Goal: Task Accomplishment & Management: Complete application form

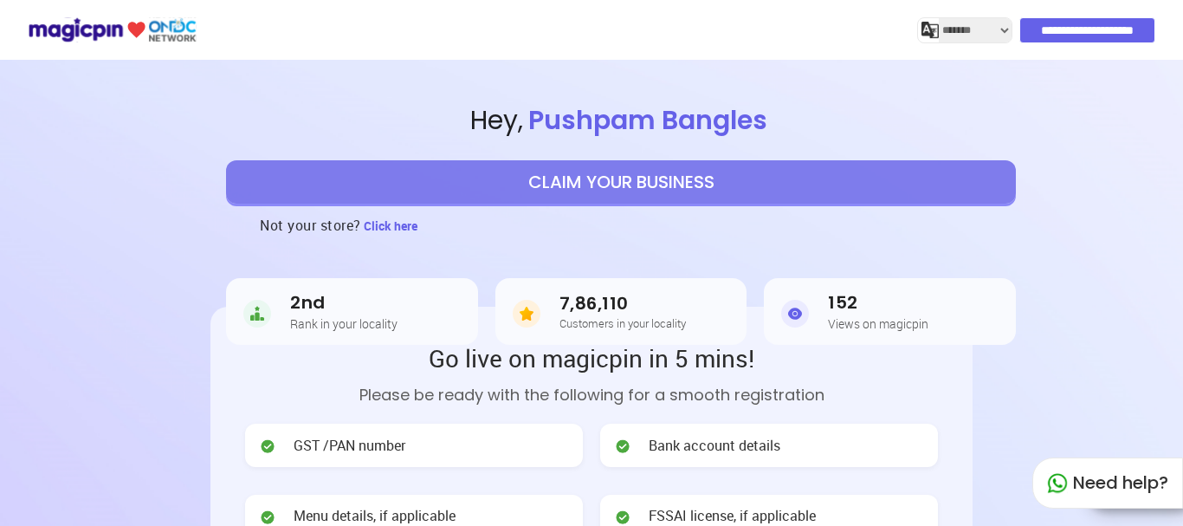
select select "*******"
click at [1038, 30] on input "**********" at bounding box center [1088, 30] width 134 height 24
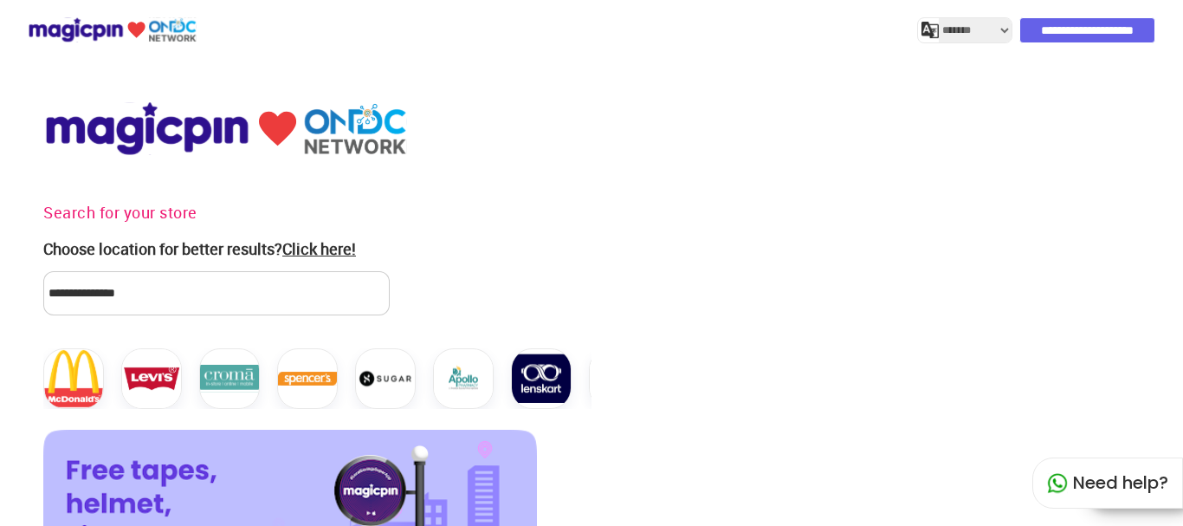
select select "*******"
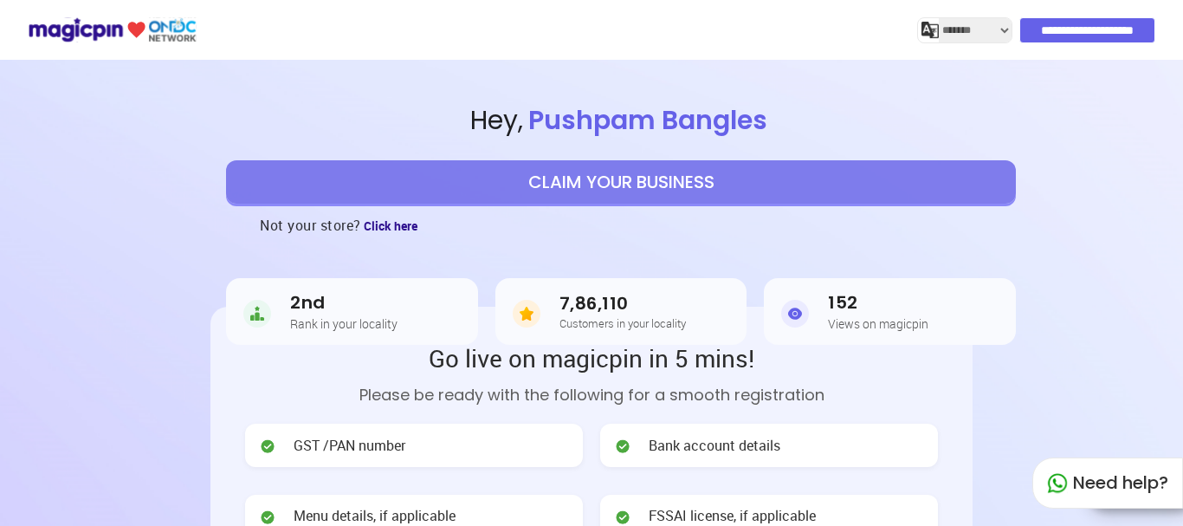
click at [402, 223] on span "Click here" at bounding box center [391, 225] width 54 height 16
select select "*******"
click at [594, 184] on button "CLAIM YOUR BUSINESS" at bounding box center [621, 181] width 790 height 43
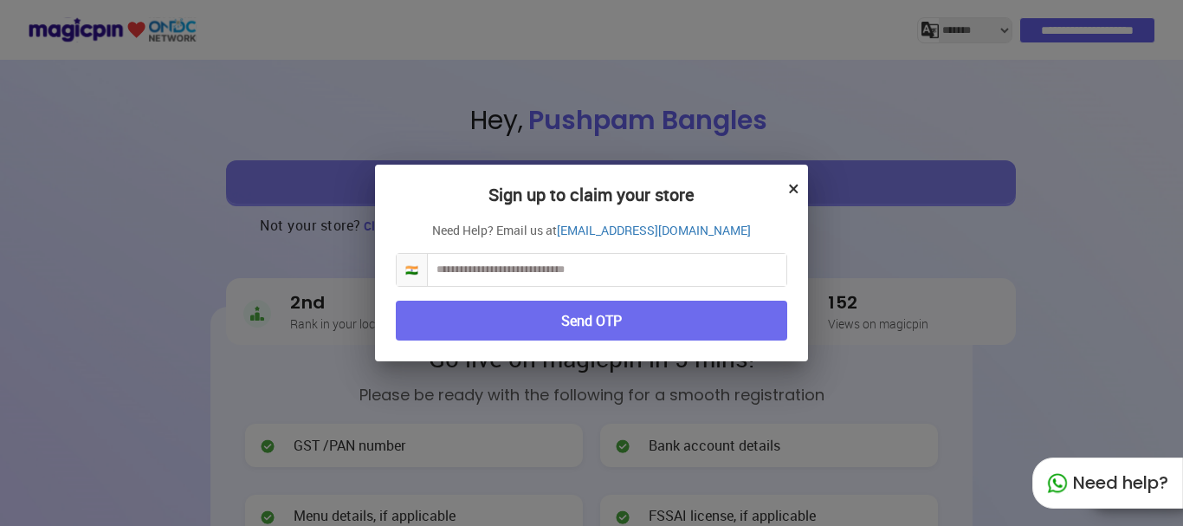
click at [682, 271] on input "text" at bounding box center [607, 270] width 359 height 32
drag, startPoint x: 463, startPoint y: 269, endPoint x: 659, endPoint y: 288, distance: 197.6
click at [462, 269] on input "*********" at bounding box center [607, 270] width 359 height 32
type input "**********"
click at [662, 288] on div "**********" at bounding box center [591, 264] width 433 height 198
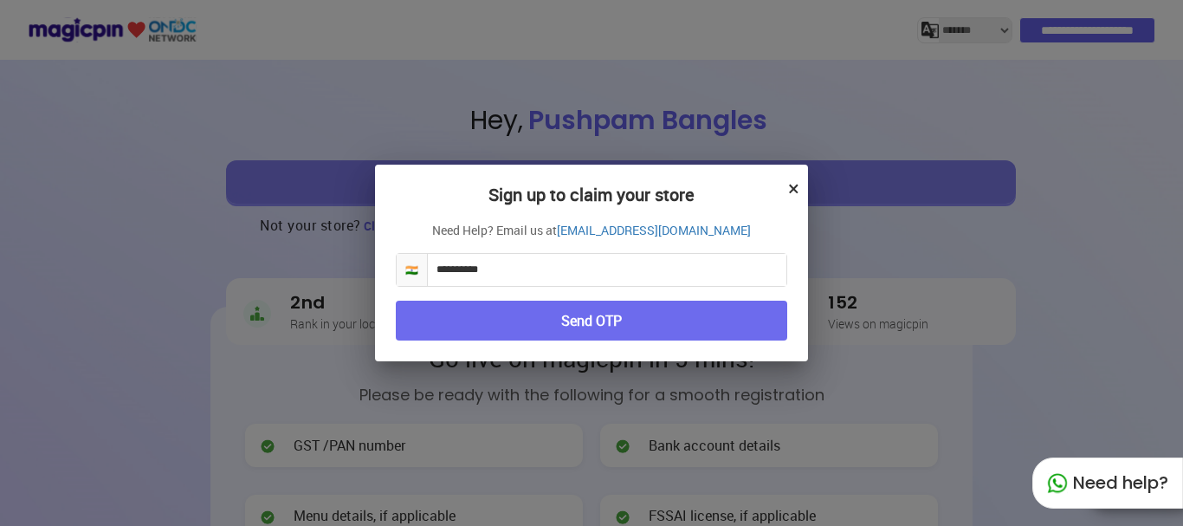
click at [627, 323] on button "Send OTP" at bounding box center [592, 321] width 392 height 41
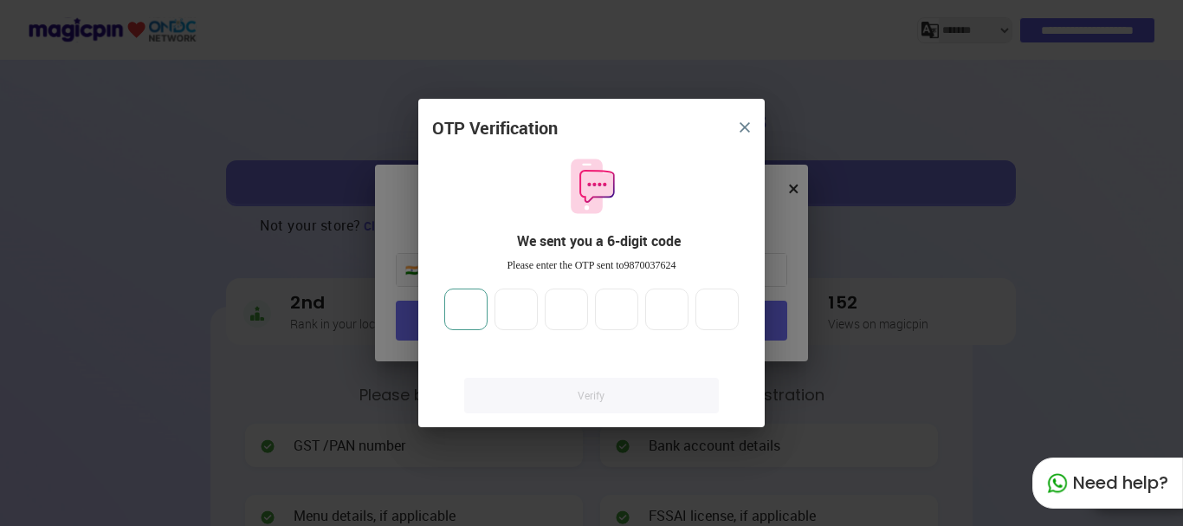
click at [475, 304] on input "number" at bounding box center [465, 310] width 43 height 42
type input "*"
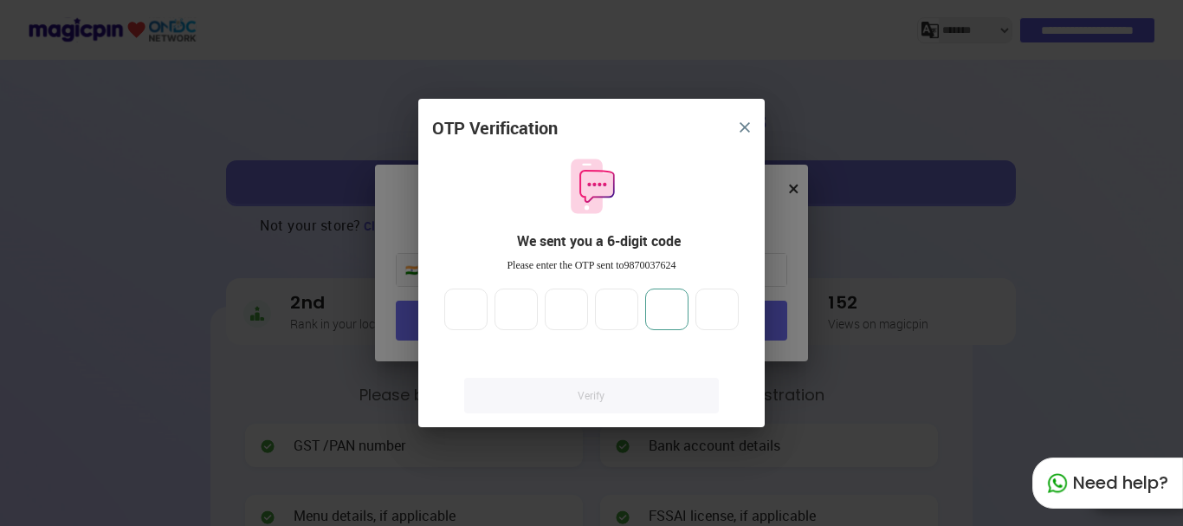
type input "*"
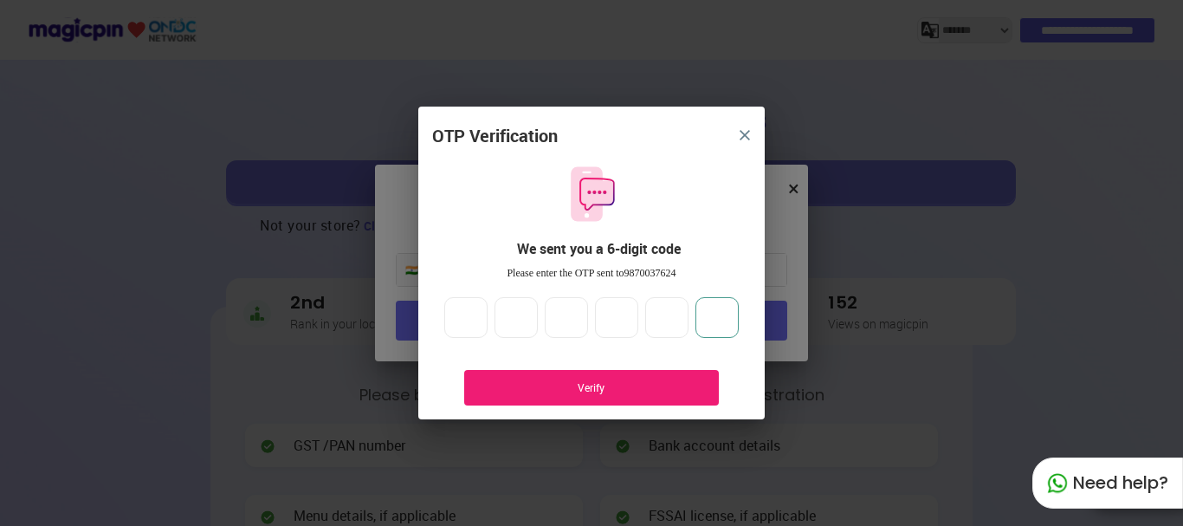
type input "*"
click at [607, 383] on div "Verify" at bounding box center [591, 387] width 203 height 15
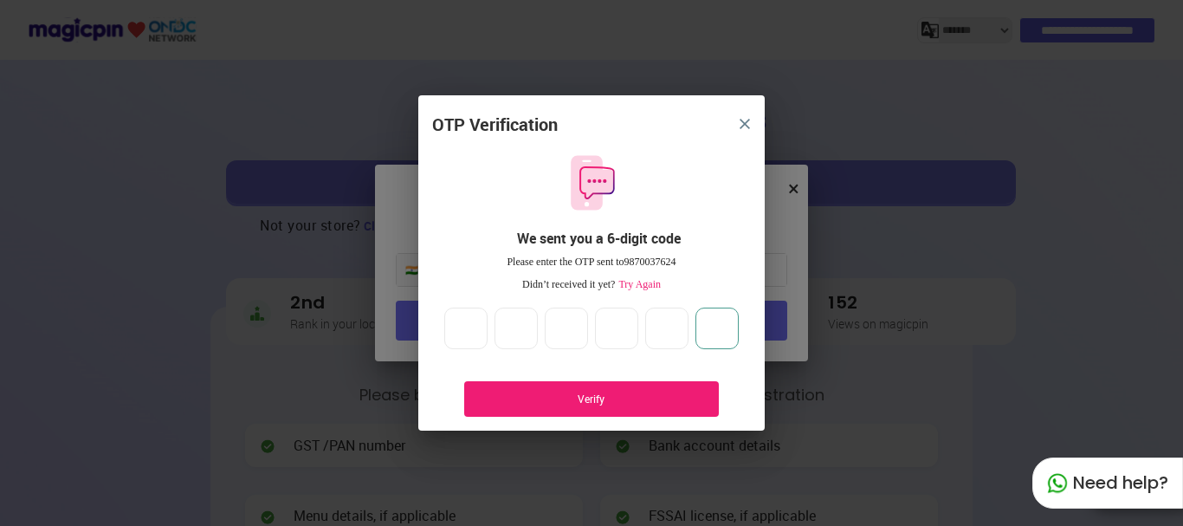
drag, startPoint x: 726, startPoint y: 326, endPoint x: 451, endPoint y: 338, distance: 274.9
click at [451, 338] on div "* * * * * *" at bounding box center [592, 329] width 302 height 42
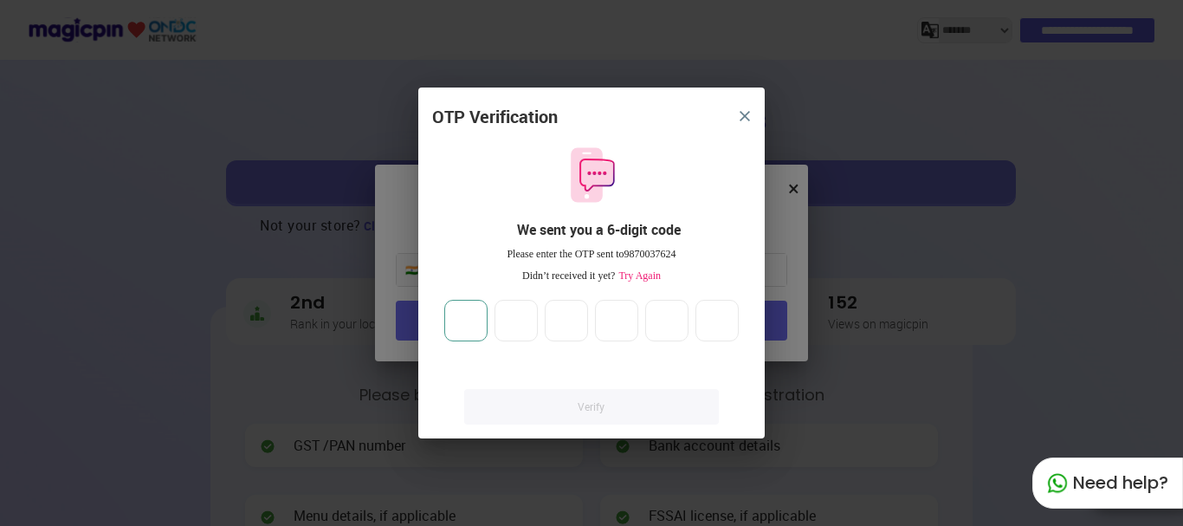
type input "*"
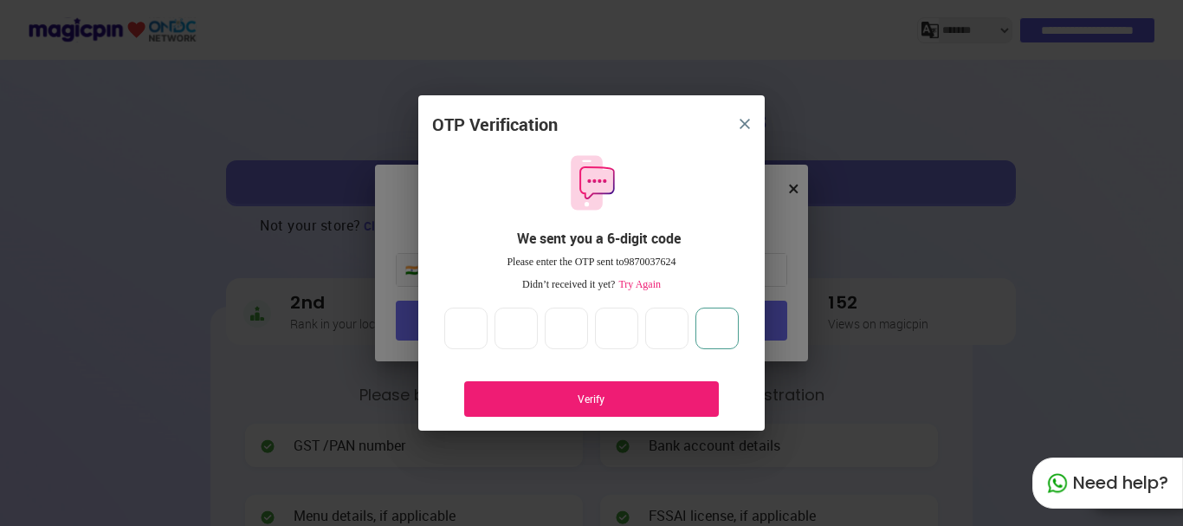
type input "*"
click at [612, 399] on div "Verify" at bounding box center [591, 399] width 203 height 15
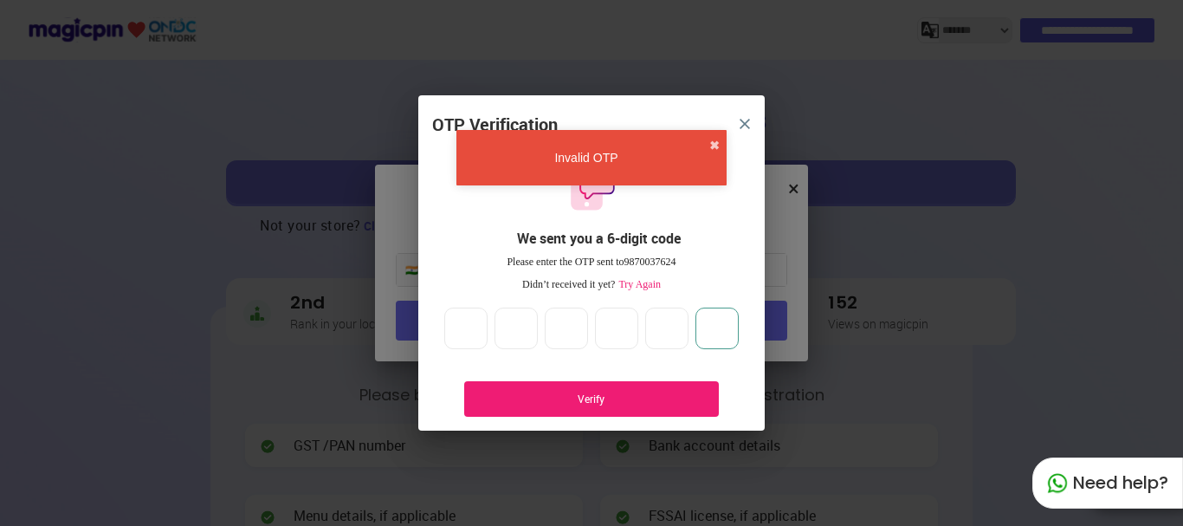
click at [728, 330] on input "*" at bounding box center [717, 329] width 43 height 42
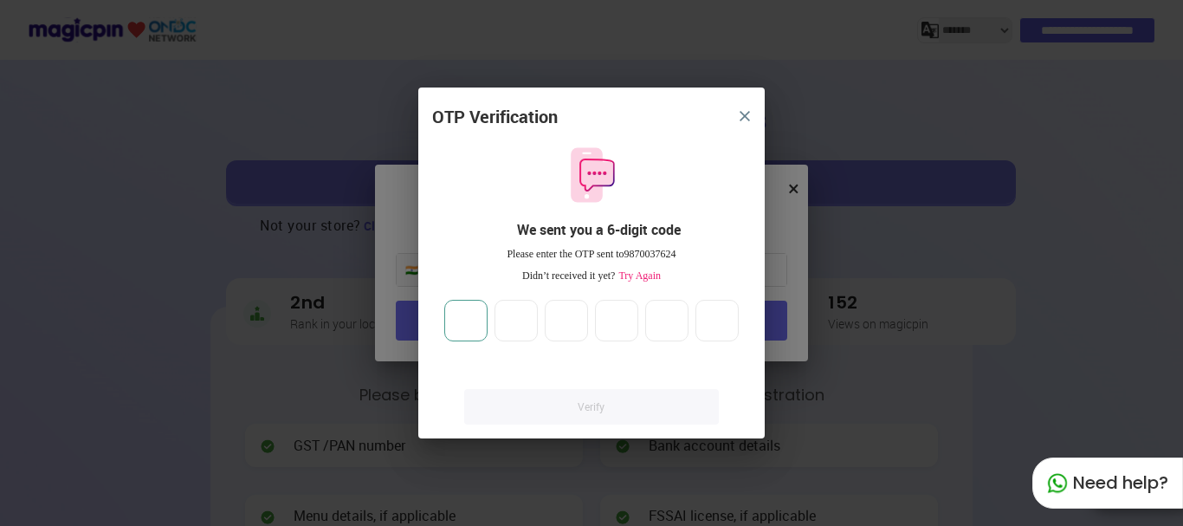
type input "*"
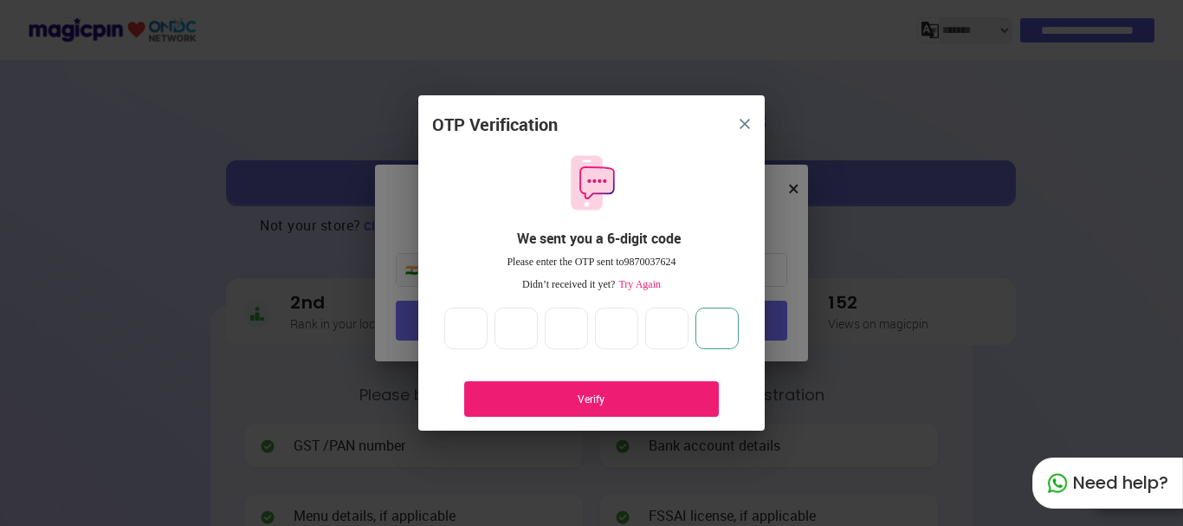
type input "*"
click at [600, 393] on div "Verify" at bounding box center [591, 399] width 203 height 15
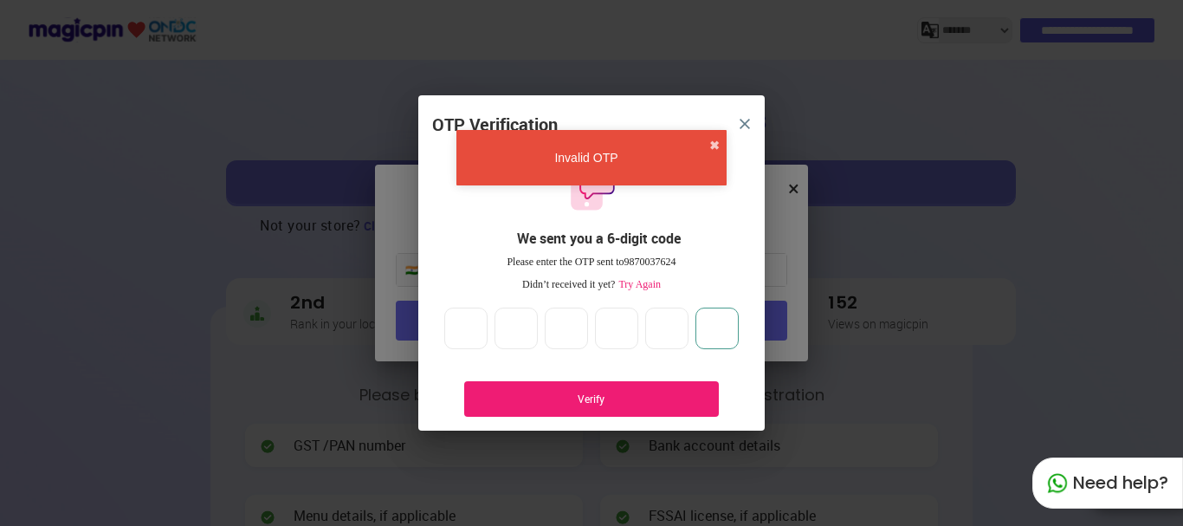
click at [732, 323] on input "*" at bounding box center [717, 329] width 43 height 42
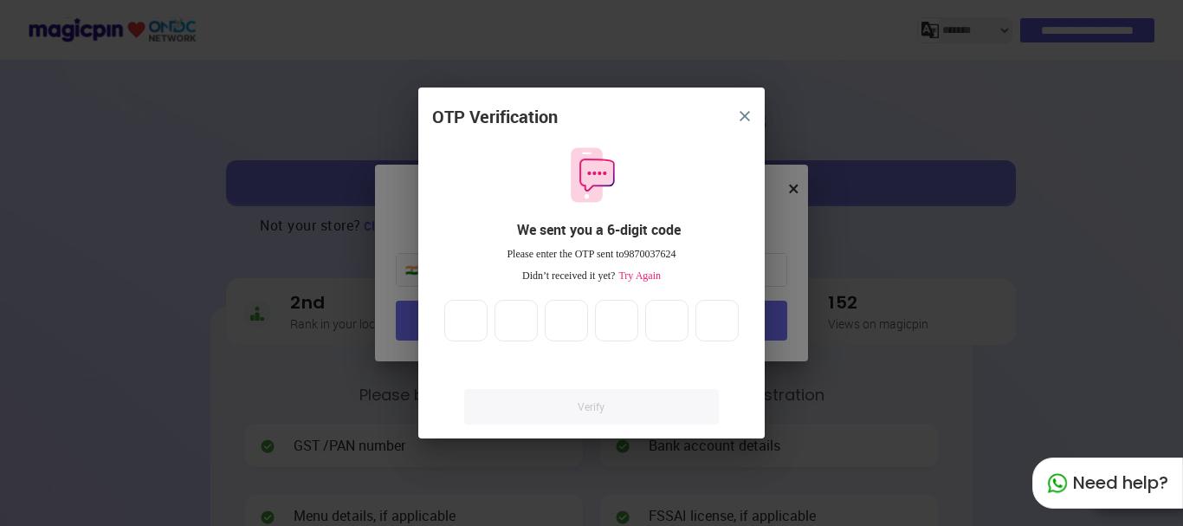
click at [652, 271] on span "Try Again" at bounding box center [638, 275] width 46 height 12
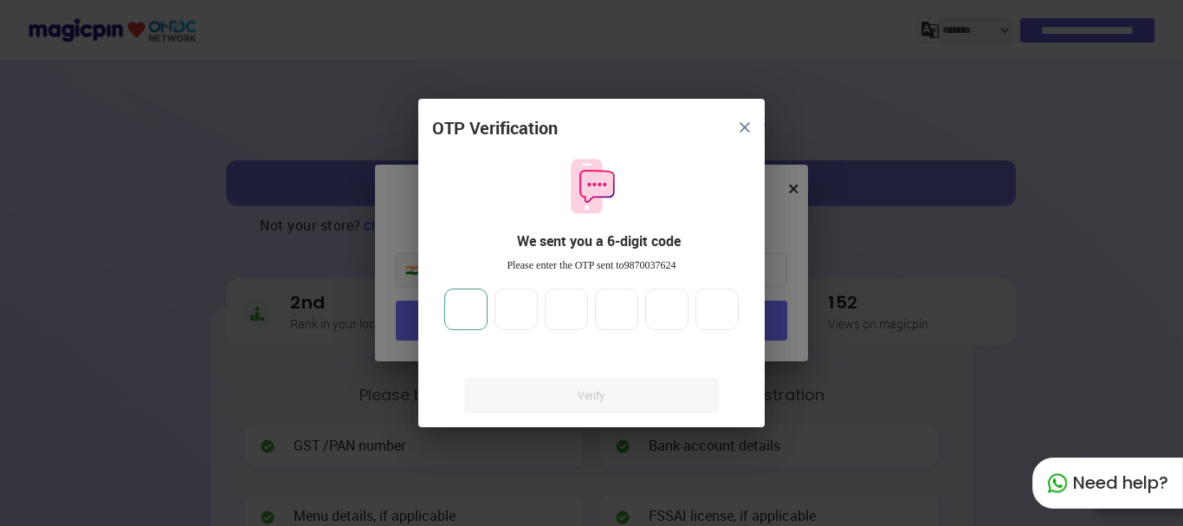
click at [467, 315] on input "number" at bounding box center [465, 310] width 43 height 42
type input "*"
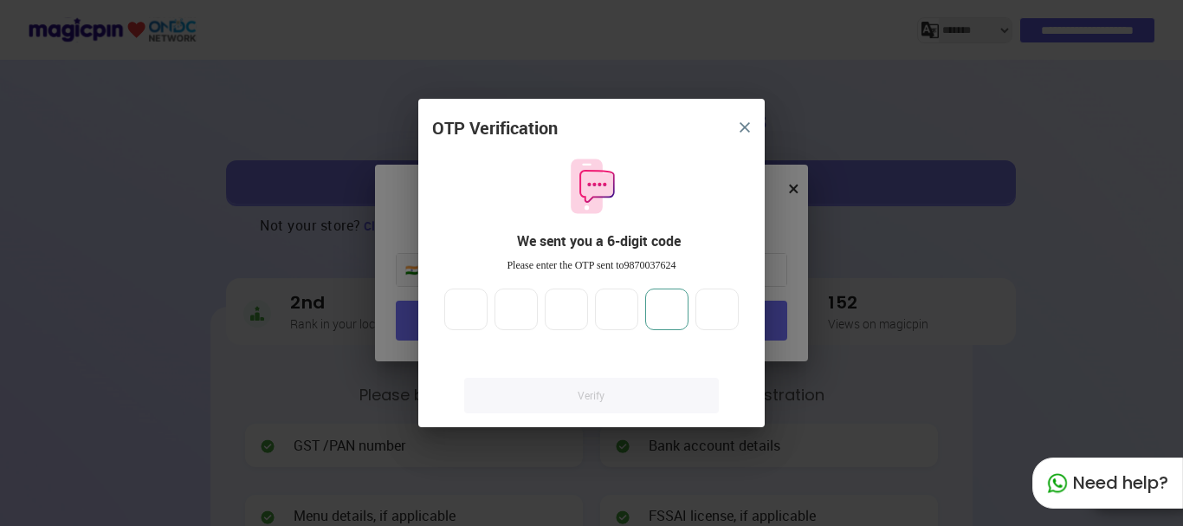
type input "*"
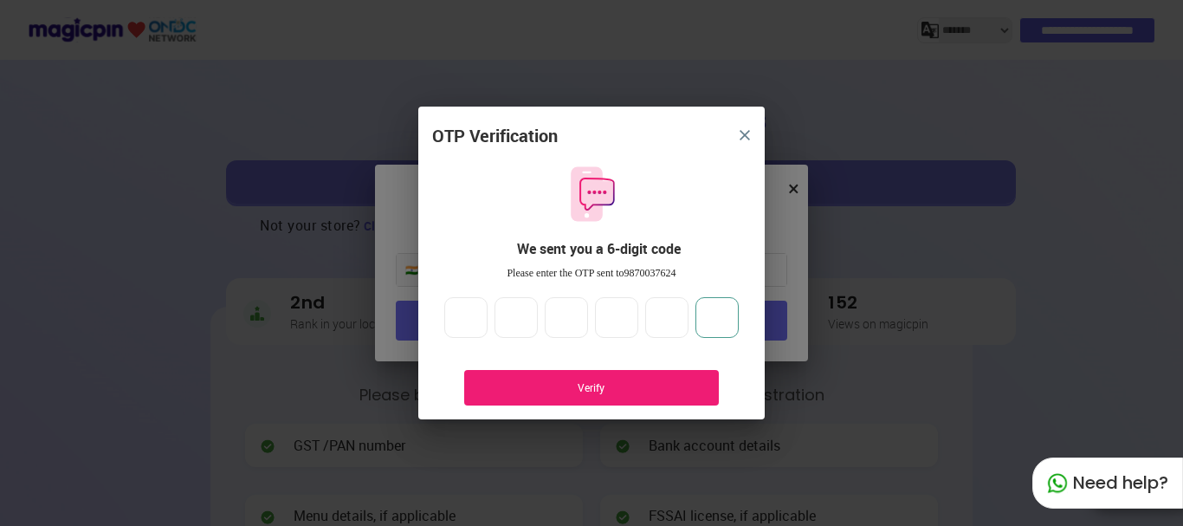
type input "*"
click at [652, 386] on div "Verify" at bounding box center [591, 387] width 203 height 15
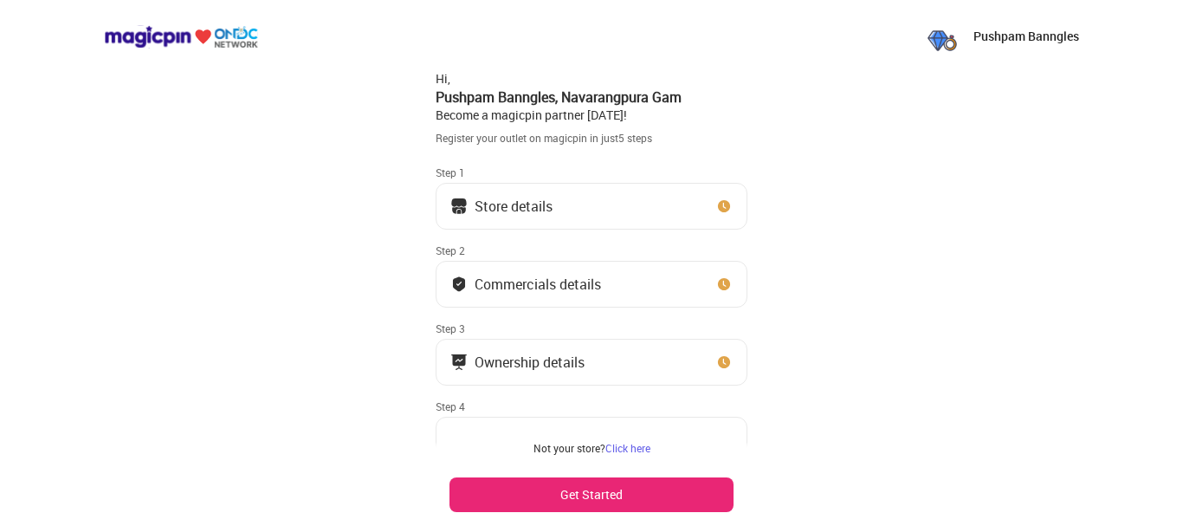
drag, startPoint x: 950, startPoint y: 41, endPoint x: 965, endPoint y: 42, distance: 15.6
click at [950, 42] on img at bounding box center [942, 36] width 35 height 35
click at [1005, 34] on p "Pushpam Banngles" at bounding box center [1027, 36] width 106 height 17
click at [1050, 34] on p "Pushpam Banngles" at bounding box center [1027, 36] width 106 height 17
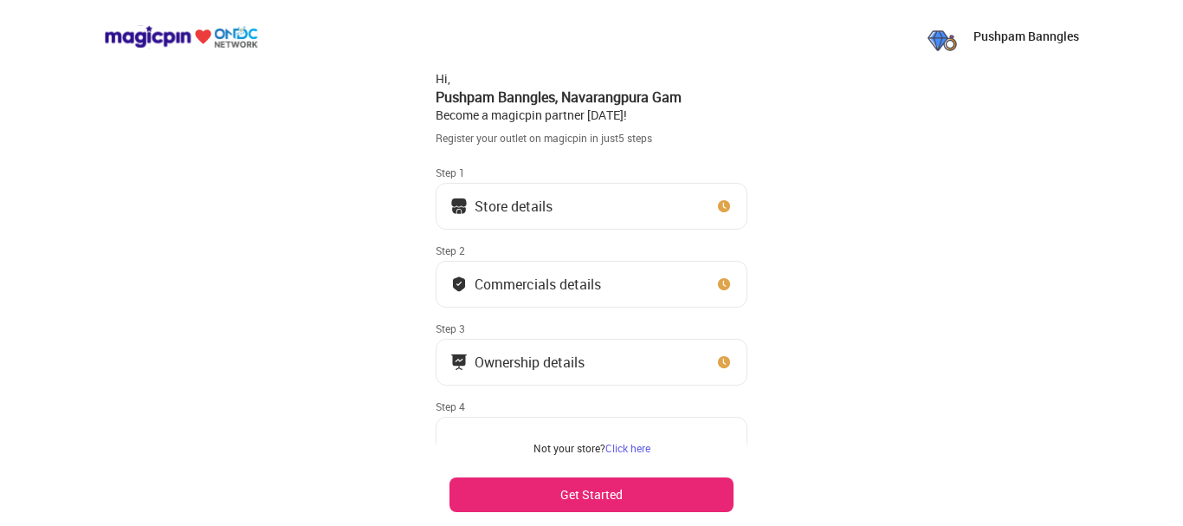
click at [637, 448] on link "Click here" at bounding box center [628, 448] width 45 height 14
click at [560, 214] on button "Store details" at bounding box center [592, 206] width 312 height 47
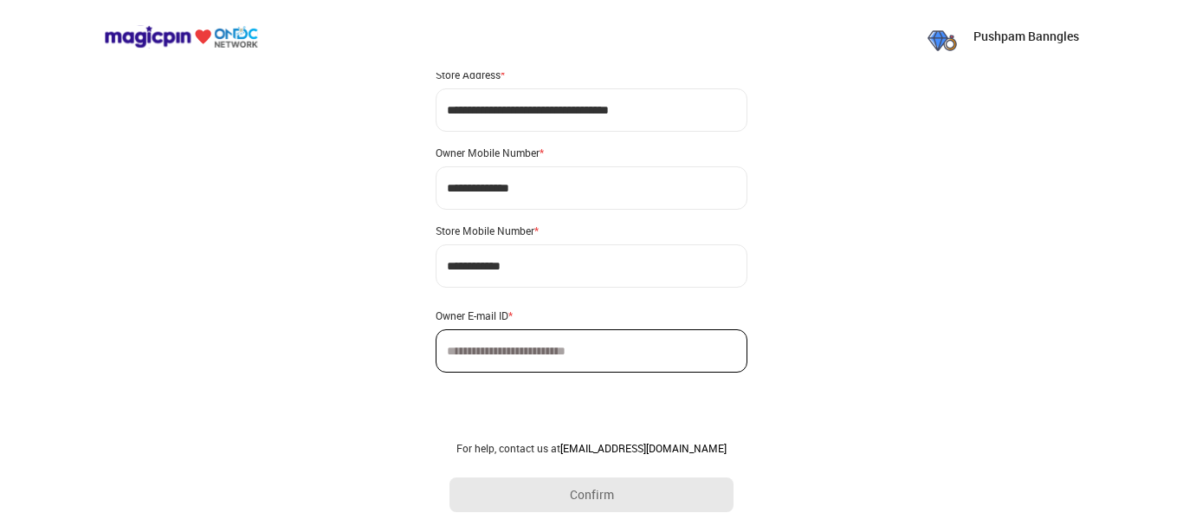
scroll to position [132, 0]
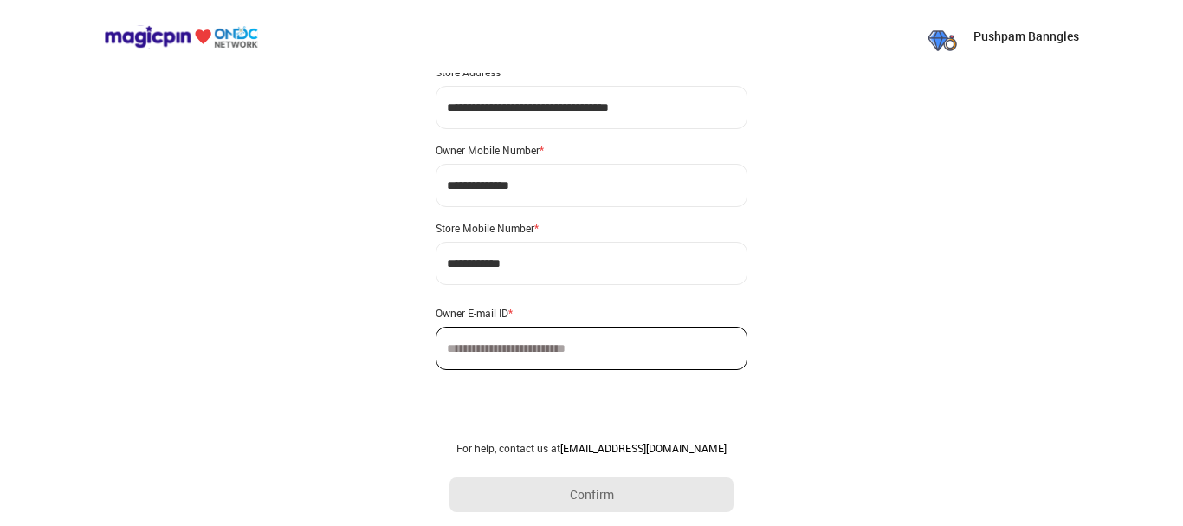
click at [1051, 35] on p "Pushpam Banngles" at bounding box center [1027, 36] width 106 height 17
click at [994, 36] on p "Pushpam Banngles" at bounding box center [1027, 36] width 106 height 17
click at [947, 36] on img at bounding box center [942, 36] width 35 height 35
click at [1014, 41] on p "Pushpam Banngles" at bounding box center [1027, 36] width 106 height 17
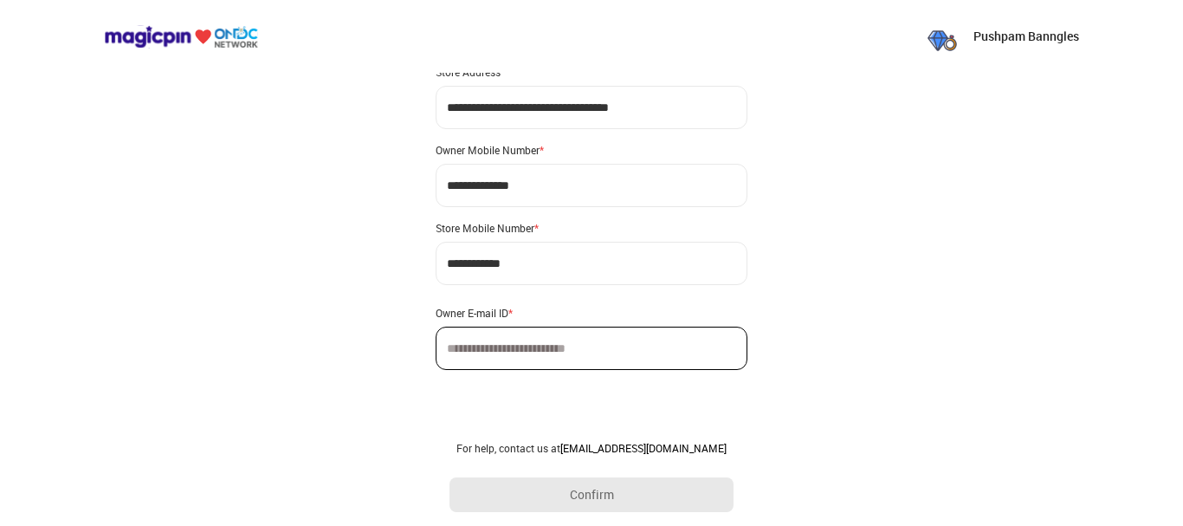
click at [947, 46] on img at bounding box center [942, 36] width 35 height 35
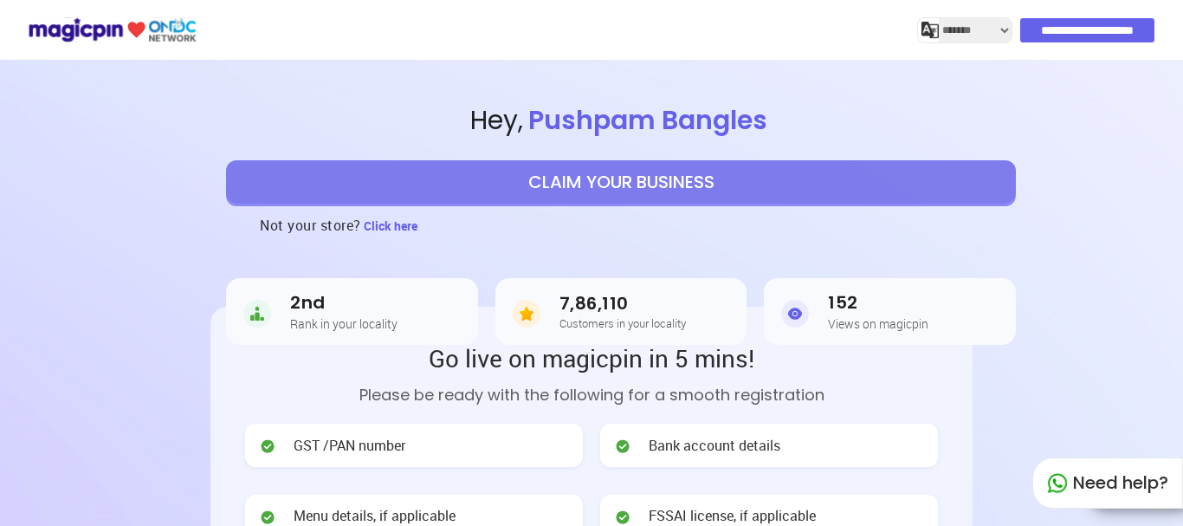
select select "*******"
click at [402, 228] on span "Click here" at bounding box center [391, 225] width 54 height 16
select select "*******"
